Goal: Information Seeking & Learning: Learn about a topic

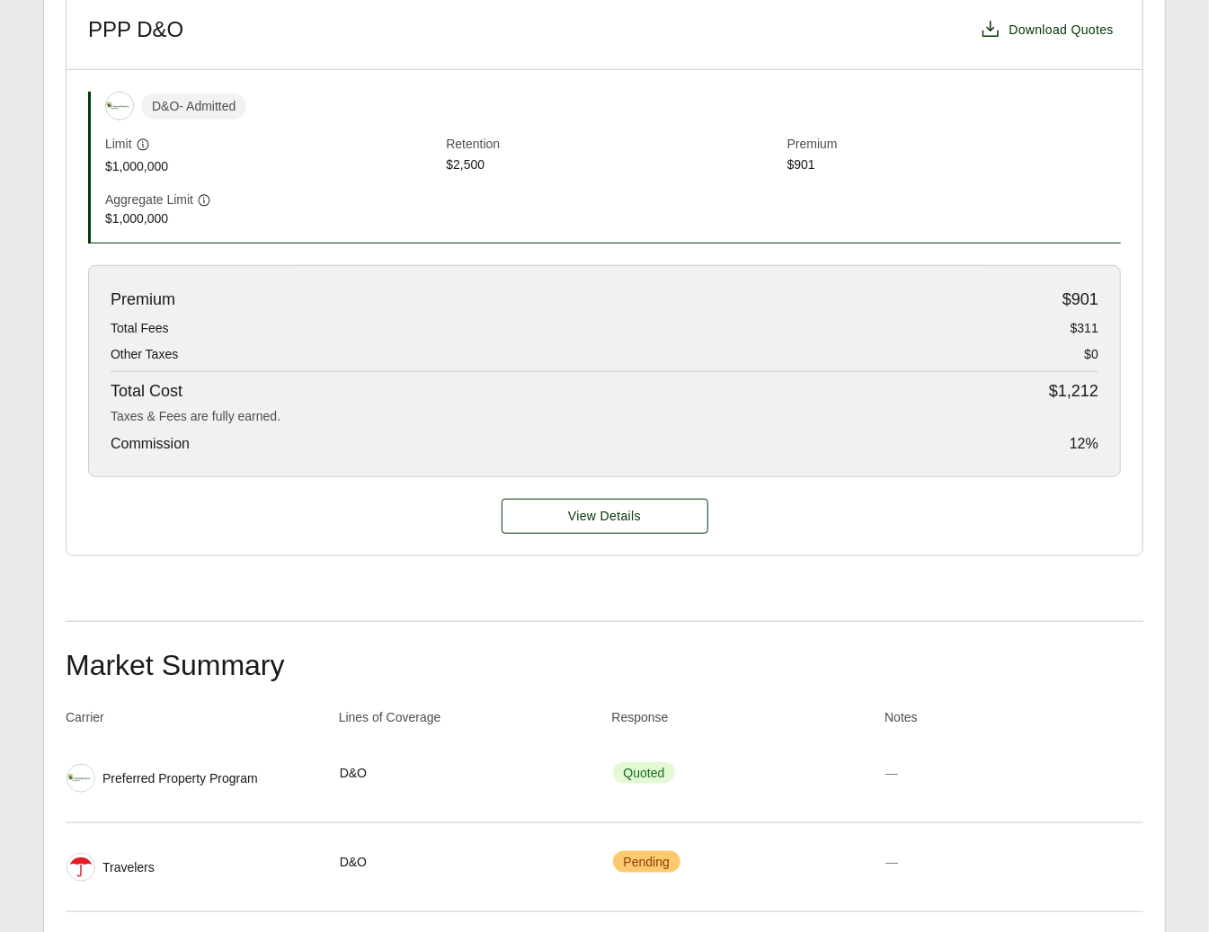
scroll to position [715, 0]
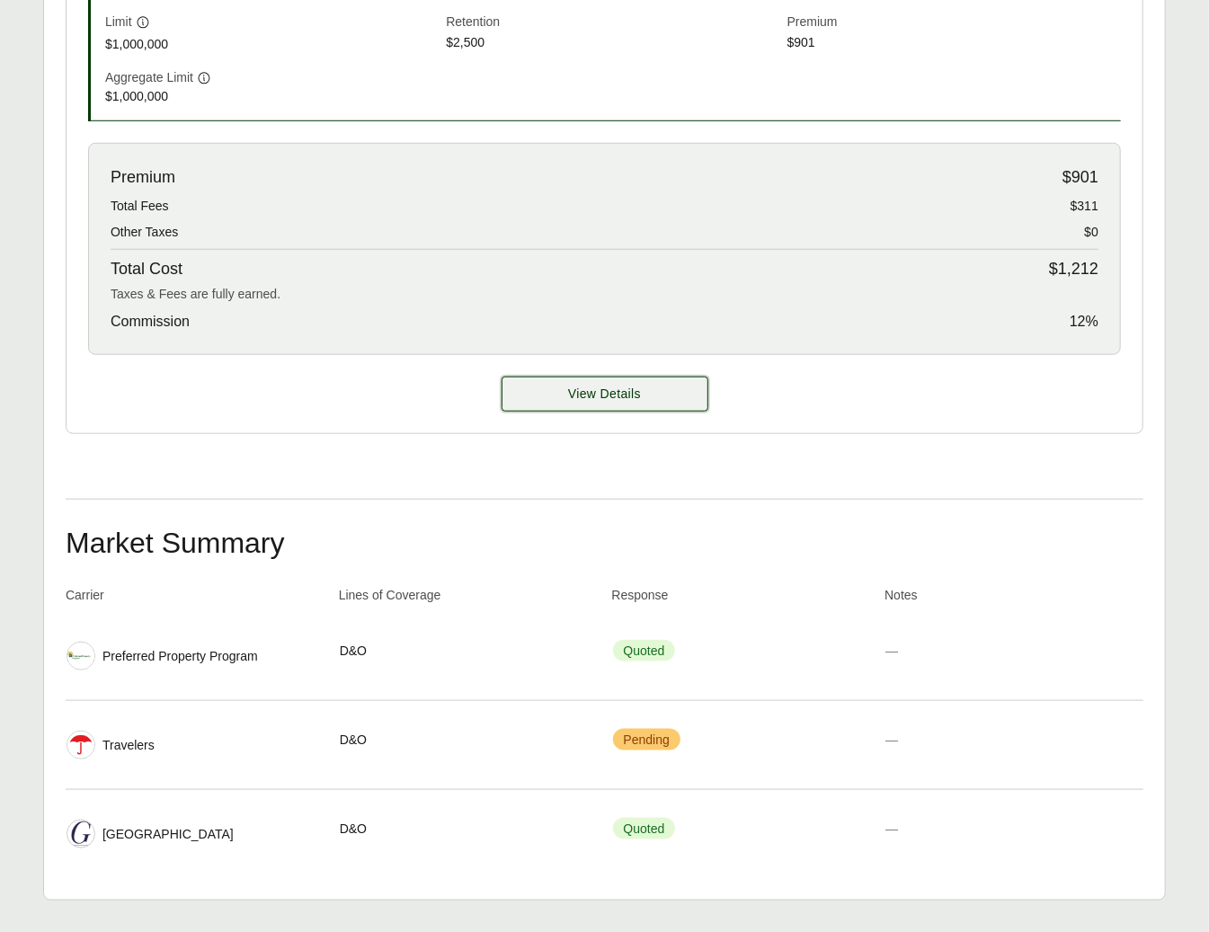
click at [671, 377] on button "View Details" at bounding box center [604, 394] width 207 height 35
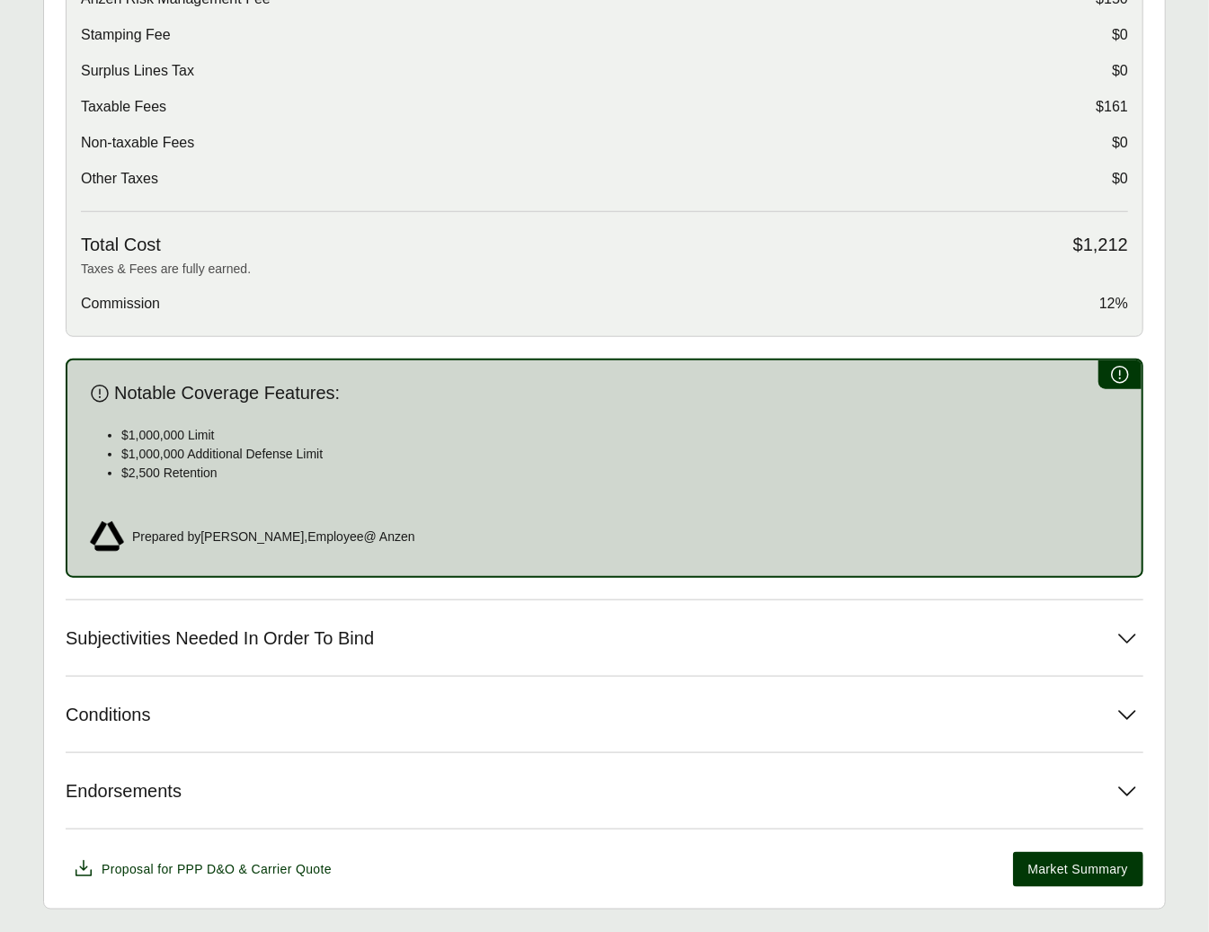
scroll to position [746, 0]
